Goal: Information Seeking & Learning: Find specific page/section

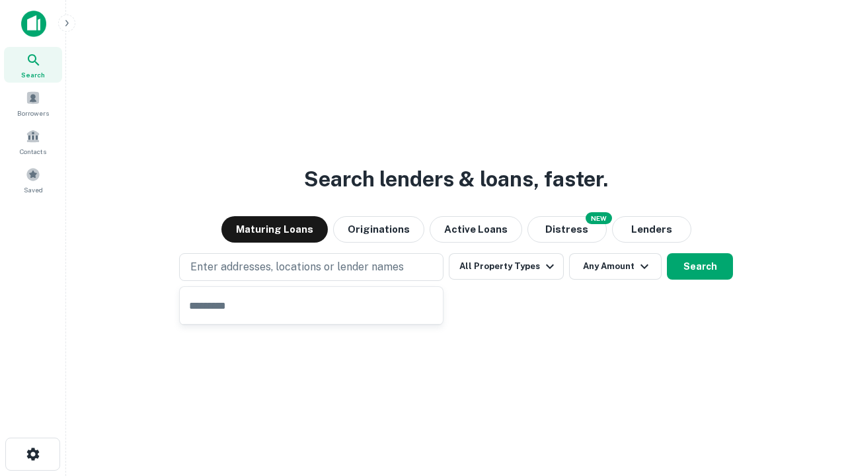
type input "**********"
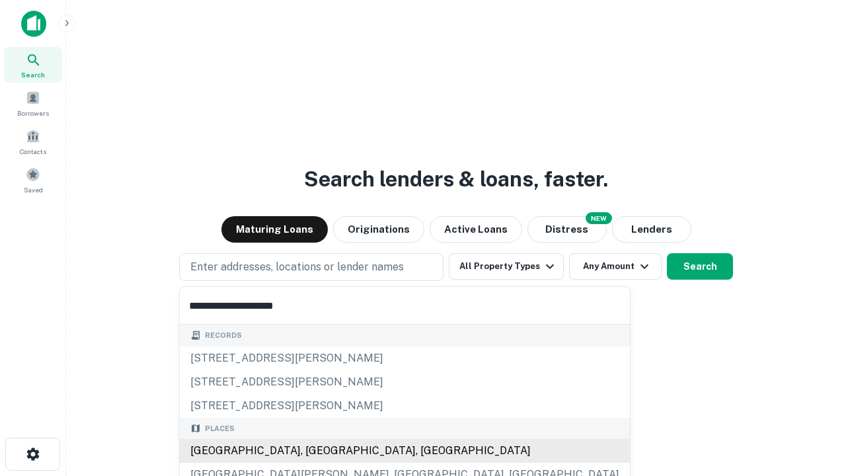
click at [316, 451] on div "[GEOGRAPHIC_DATA], [GEOGRAPHIC_DATA], [GEOGRAPHIC_DATA]" at bounding box center [405, 451] width 450 height 24
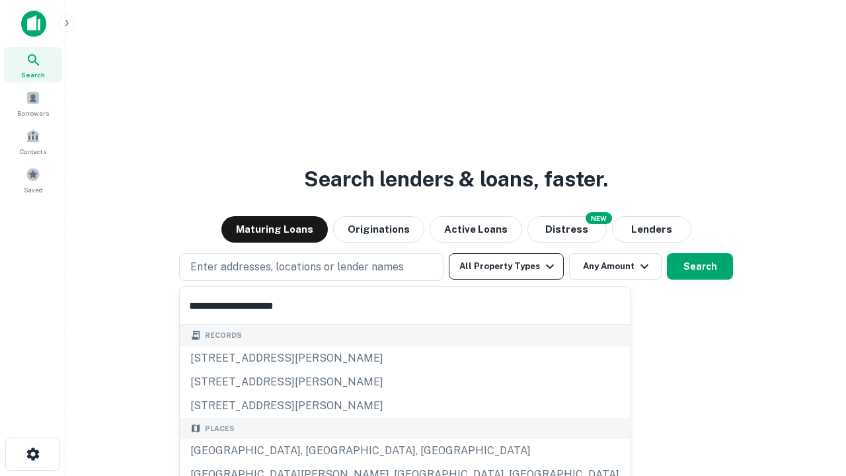
click at [506, 266] on button "All Property Types" at bounding box center [506, 266] width 115 height 26
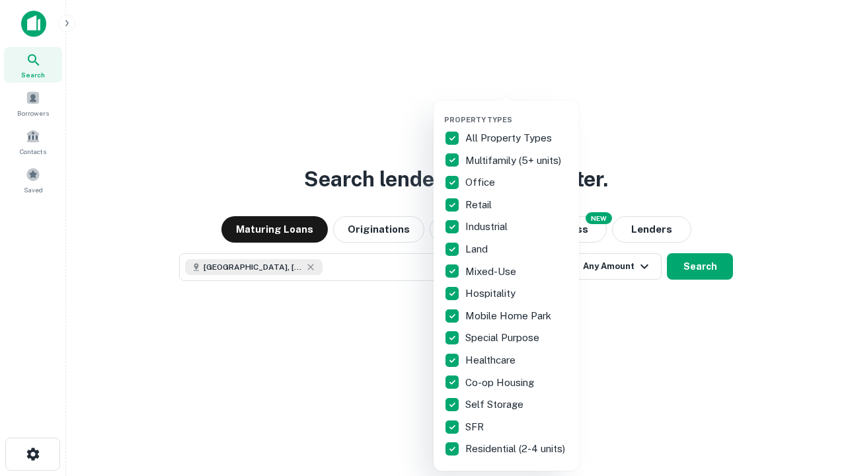
click at [517, 111] on button "button" at bounding box center [516, 111] width 145 height 1
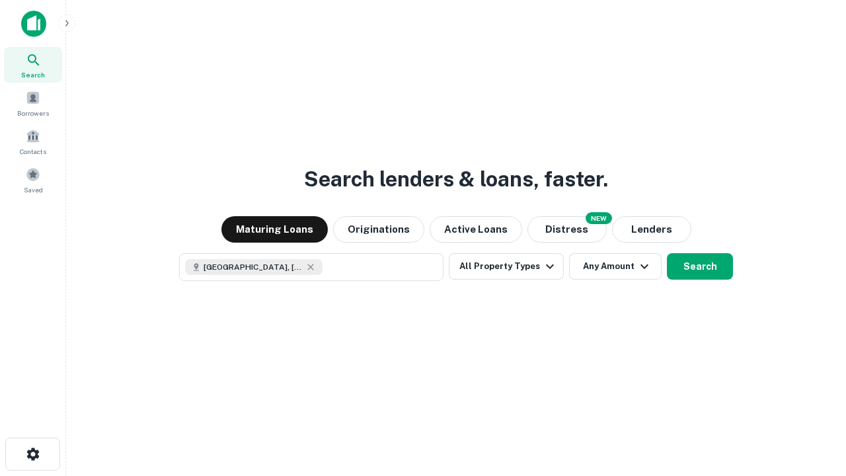
scroll to position [21, 0]
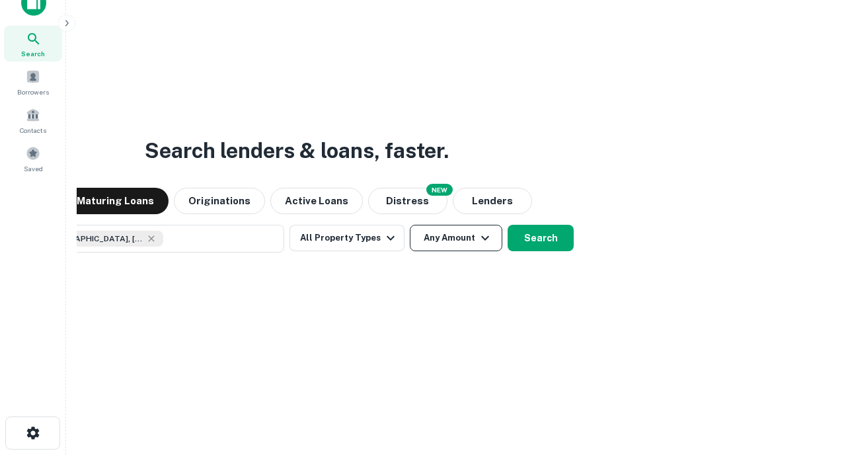
click at [410, 225] on button "Any Amount" at bounding box center [456, 238] width 93 height 26
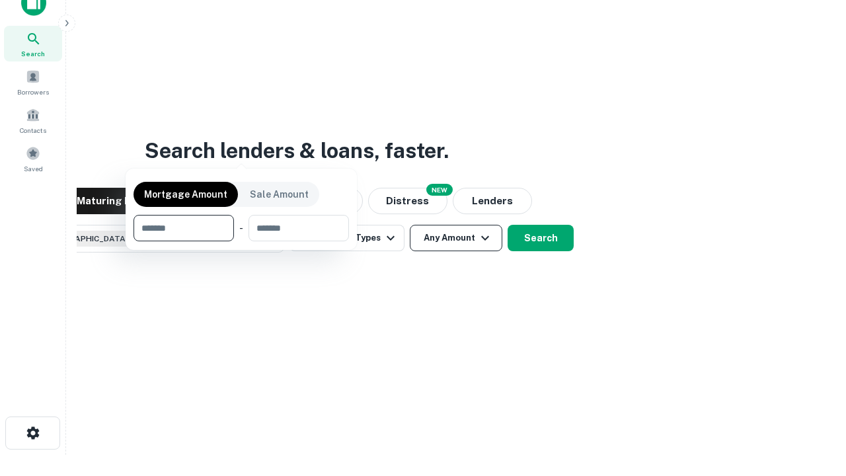
scroll to position [95, 374]
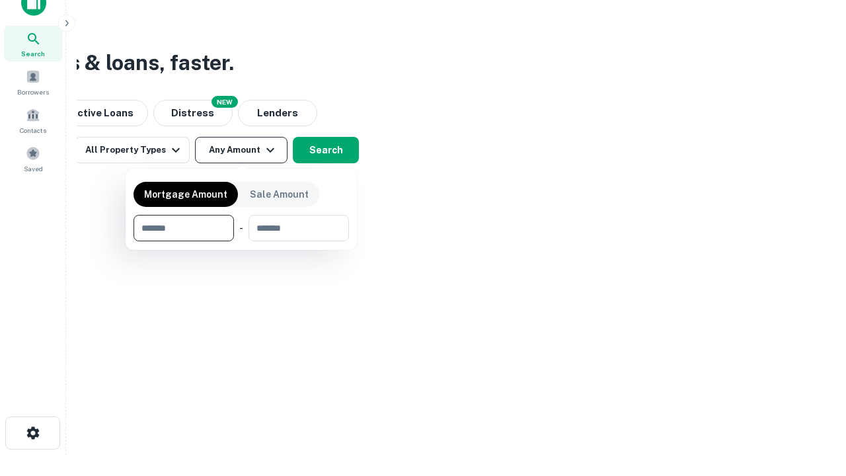
type input "*******"
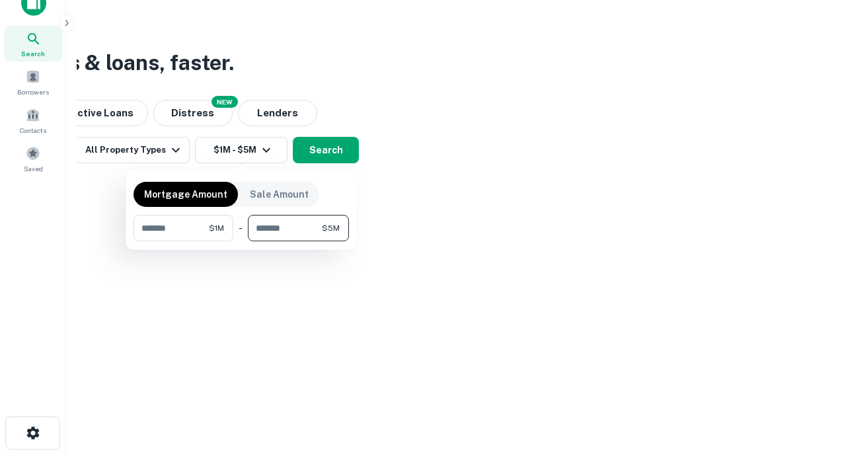
type input "*******"
click at [241, 241] on button "button" at bounding box center [240, 241] width 215 height 1
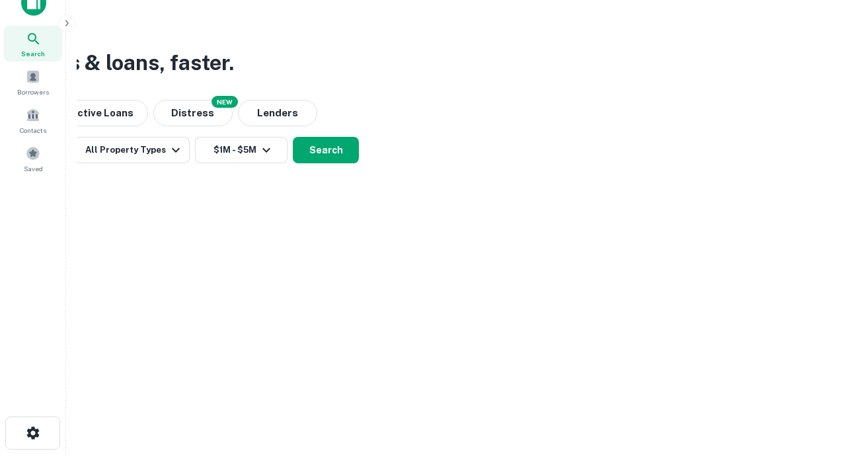
scroll to position [21, 0]
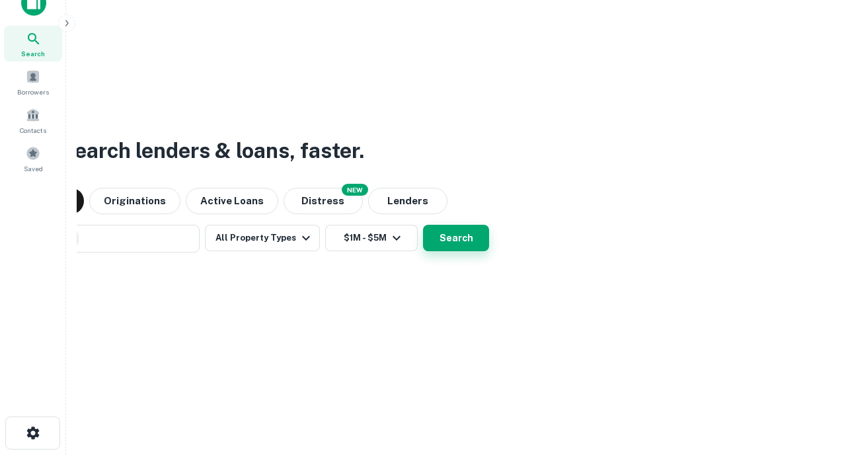
click at [423, 225] on button "Search" at bounding box center [456, 238] width 66 height 26
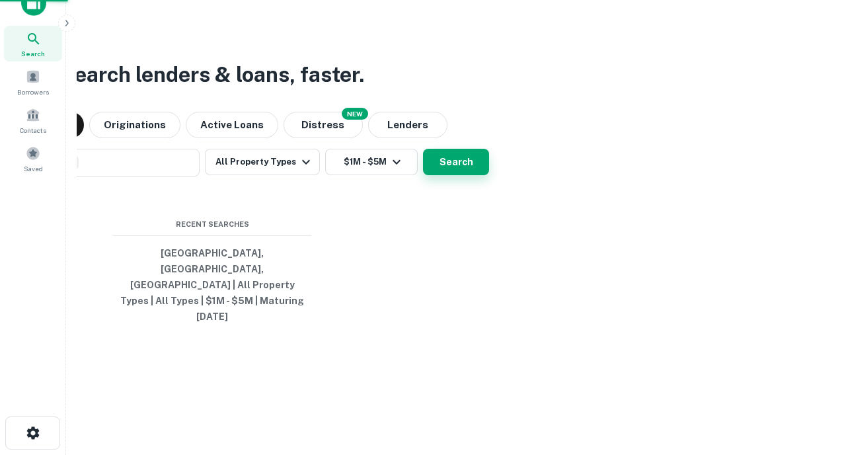
scroll to position [35, 374]
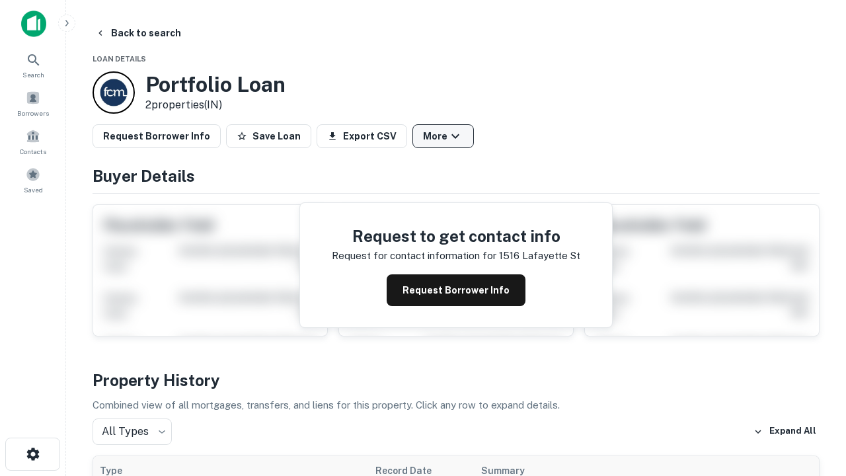
click at [443, 136] on button "More" at bounding box center [442, 136] width 61 height 24
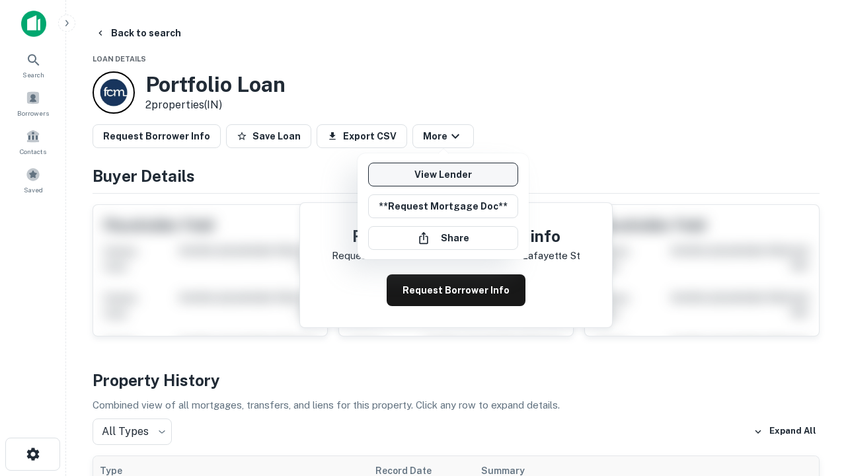
click at [443, 174] on link "View Lender" at bounding box center [443, 175] width 150 height 24
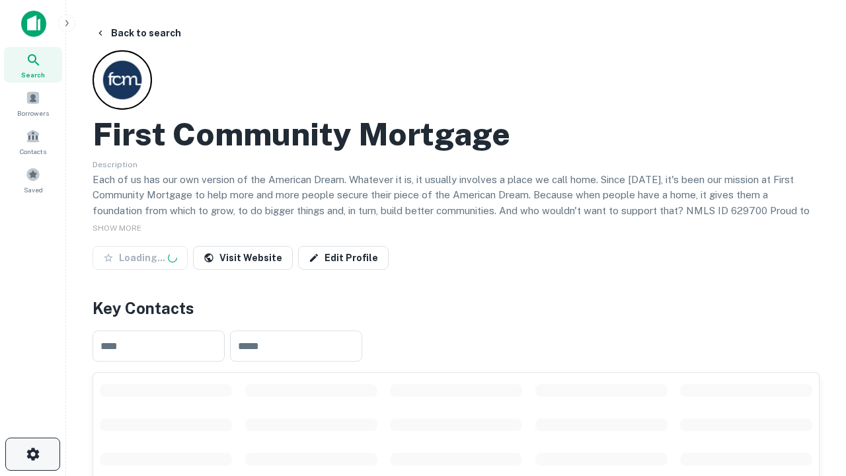
click at [32, 454] on icon "button" at bounding box center [33, 454] width 16 height 16
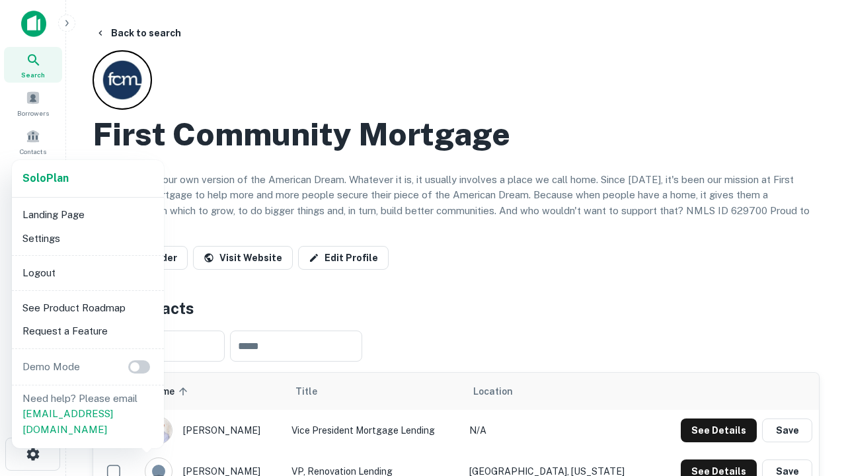
click at [87, 272] on li "Logout" at bounding box center [87, 273] width 141 height 24
